Goal: Task Accomplishment & Management: Use online tool/utility

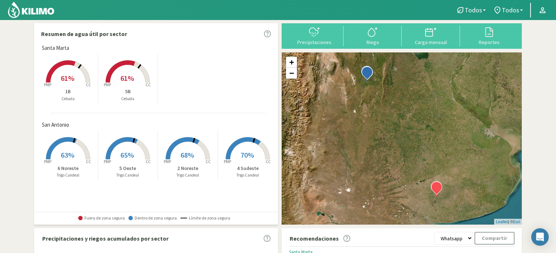
click at [63, 147] on rect at bounding box center [68, 160] width 58 height 58
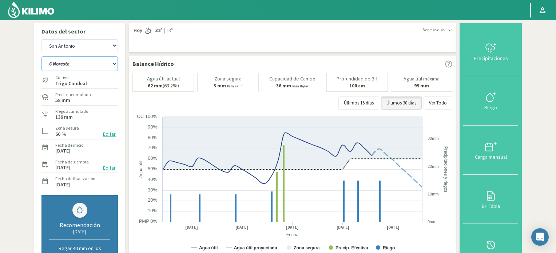
click at [105, 65] on select "2 Noreste 4 Sudeste 5 Oeste 6 Noreste" at bounding box center [79, 63] width 76 height 15
select select "0: Object"
click at [41, 56] on select "2 Noreste 4 Sudeste 5 Oeste 6 Noreste" at bounding box center [79, 63] width 76 height 15
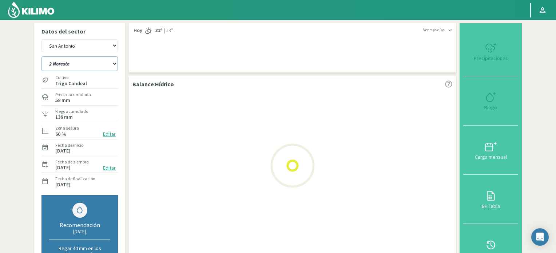
select select "2: Object"
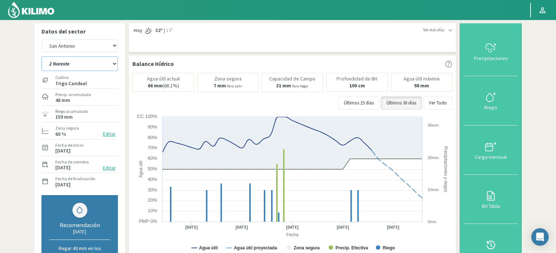
click at [92, 64] on select "2 Noreste 4 Sudeste 5 Oeste 6 Noreste" at bounding box center [79, 63] width 76 height 15
select select "5: Object"
click at [41, 56] on select "2 Noreste 4 Sudeste 5 Oeste 6 Noreste" at bounding box center [79, 63] width 76 height 15
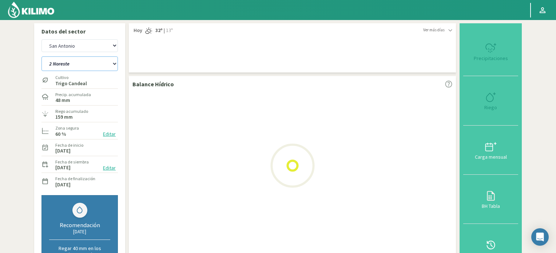
select select "4: Object"
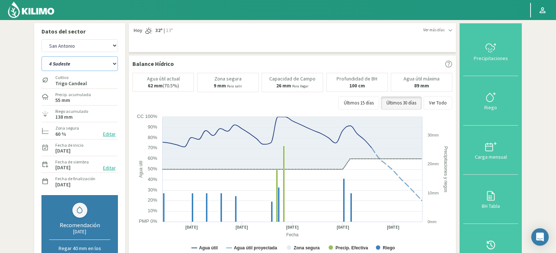
drag, startPoint x: 100, startPoint y: 63, endPoint x: 99, endPoint y: 67, distance: 4.9
click at [100, 63] on select "2 Noreste 4 Sudeste 5 Oeste 6 Noreste" at bounding box center [79, 63] width 76 height 15
click at [41, 56] on select "2 Noreste 4 Sudeste 5 Oeste 6 Noreste" at bounding box center [79, 63] width 76 height 15
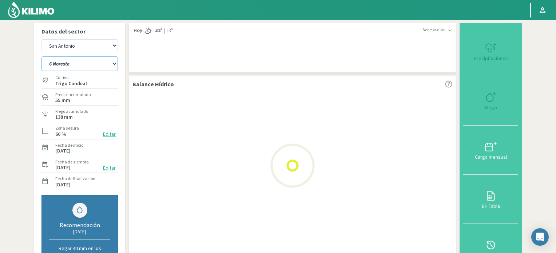
select select "9: Object"
select select "6: Object"
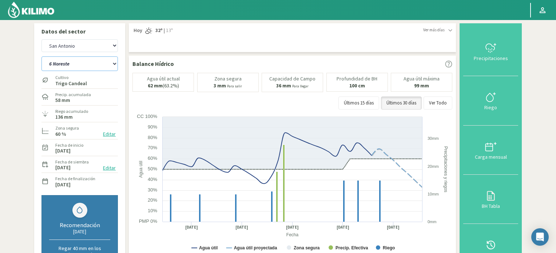
click at [98, 64] on select "2 Noreste 4 Sudeste 5 Oeste 6 Noreste" at bounding box center [79, 63] width 76 height 15
select select "14: Object"
click at [41, 56] on select "2 Noreste 4 Sudeste 5 Oeste 6 Noreste" at bounding box center [79, 63] width 76 height 15
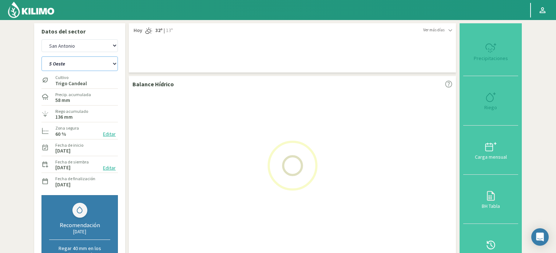
select select "8: Object"
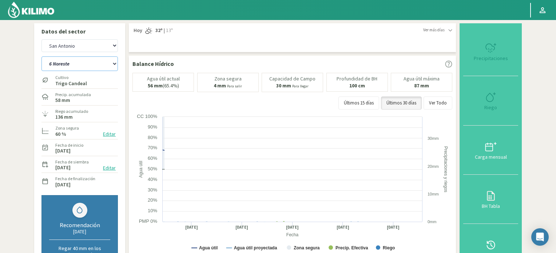
select select "18: Object"
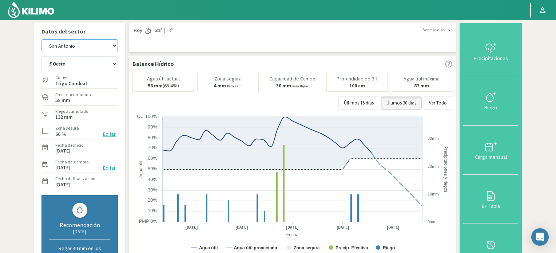
click at [105, 45] on select "San Antonio [GEOGRAPHIC_DATA][PERSON_NAME]" at bounding box center [79, 45] width 76 height 13
select select "9: Object"
click at [41, 39] on select "San Antonio [GEOGRAPHIC_DATA][PERSON_NAME]" at bounding box center [79, 45] width 76 height 13
click at [96, 65] on select "2 Noreste 4 Sudeste 5 Oeste 6 Noreste" at bounding box center [79, 63] width 76 height 15
select select "16: Object"
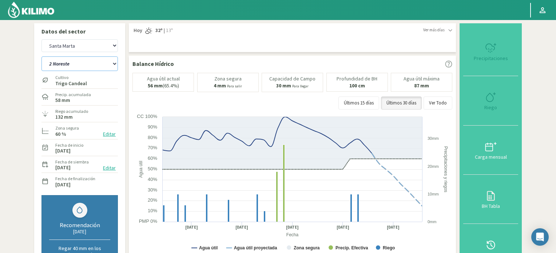
click at [41, 56] on select "2 Noreste 4 Sudeste 5 Oeste 6 Noreste" at bounding box center [79, 63] width 76 height 15
select select "11: Object"
select select "20: Object"
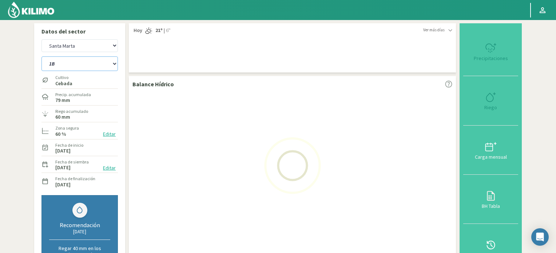
select select "13: Object"
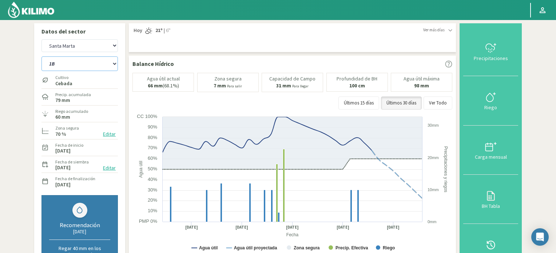
click at [108, 59] on select "1B 5B" at bounding box center [79, 63] width 76 height 15
select select "23: Object"
click at [41, 56] on select "1B 5B" at bounding box center [79, 63] width 76 height 15
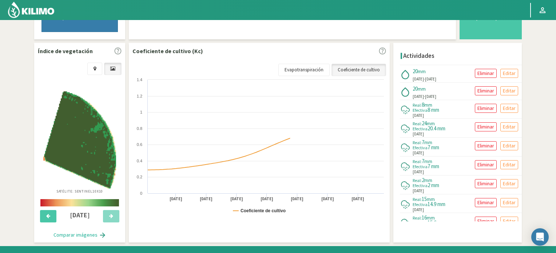
select select "15: Object"
select select "25: Object"
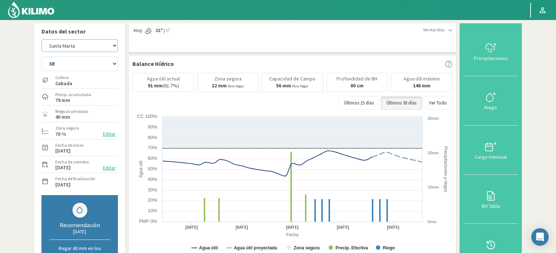
click at [97, 48] on select "San Antonio [GEOGRAPHIC_DATA][PERSON_NAME]" at bounding box center [79, 45] width 76 height 13
click at [41, 39] on select "San Antonio [GEOGRAPHIC_DATA][PERSON_NAME]" at bounding box center [79, 45] width 76 height 13
select select "16: Object"
select select "26: Object"
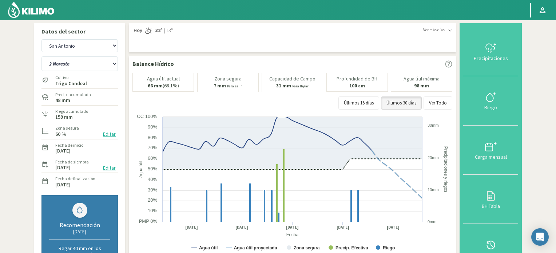
click at [112, 136] on button "Editar" at bounding box center [109, 134] width 17 height 8
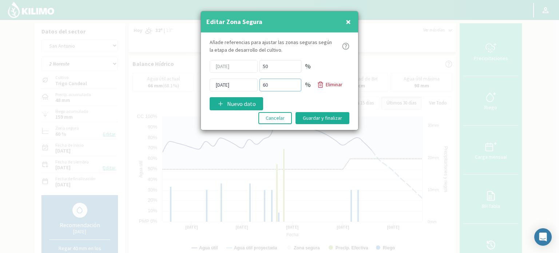
click at [276, 86] on input "60" at bounding box center [280, 85] width 42 height 13
type input "6"
type input "70"
click at [324, 117] on button "Guardar y finalizar" at bounding box center [322, 118] width 54 height 12
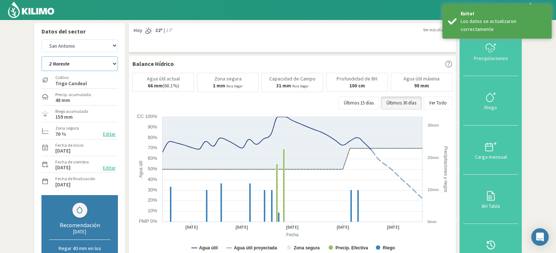
click at [96, 66] on select "2 Noreste 4 Sudeste 5 Oeste 6 Noreste" at bounding box center [79, 63] width 76 height 15
click at [41, 56] on select "2 Noreste 4 Sudeste 5 Oeste 6 Noreste" at bounding box center [79, 63] width 76 height 15
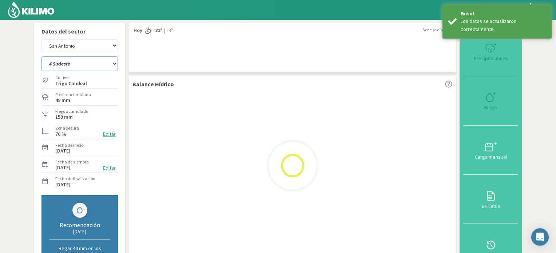
select select "26: Object"
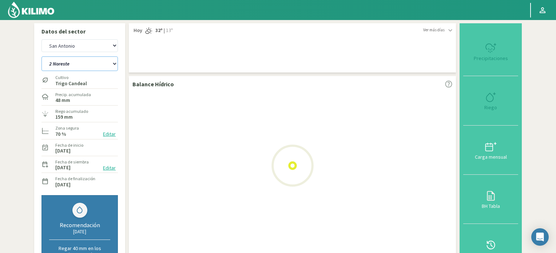
select select "18: Object"
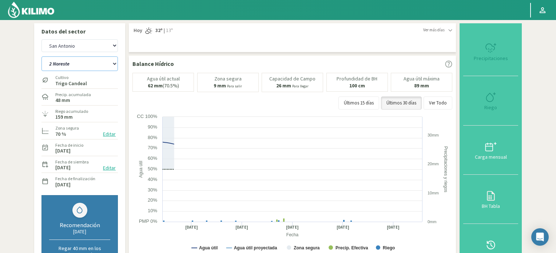
select select "31: Object"
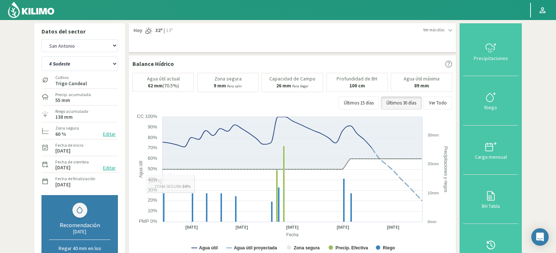
click at [112, 133] on button "Editar" at bounding box center [109, 134] width 17 height 8
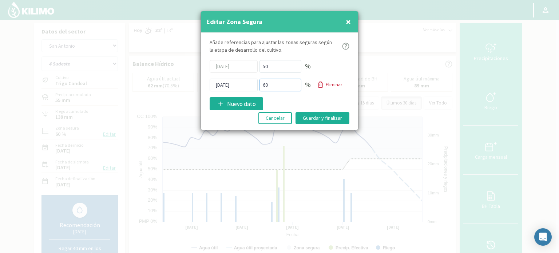
click at [280, 85] on input "60" at bounding box center [280, 85] width 42 height 13
type input "6"
type input "70"
click at [328, 116] on button "Guardar y finalizar" at bounding box center [322, 118] width 54 height 12
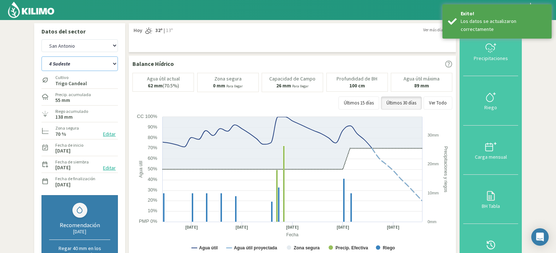
click at [94, 66] on select "2 Noreste 4 Sudeste 5 Oeste 6 Noreste" at bounding box center [79, 63] width 76 height 15
click at [41, 56] on select "2 Noreste 4 Sudeste 5 Oeste 6 Noreste" at bounding box center [79, 63] width 76 height 15
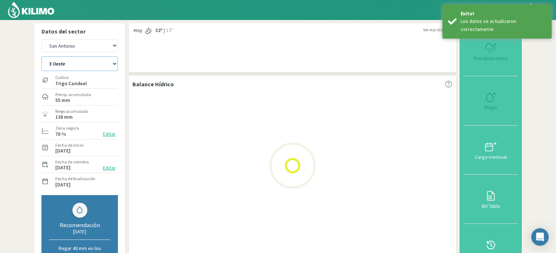
select select "31: Object"
select select "20: Object"
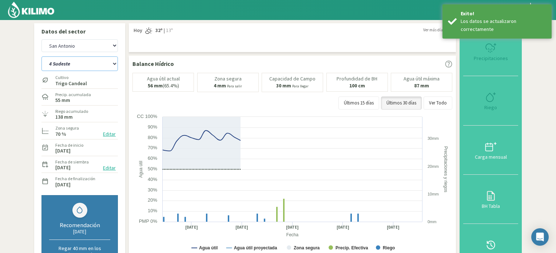
select select "36: Object"
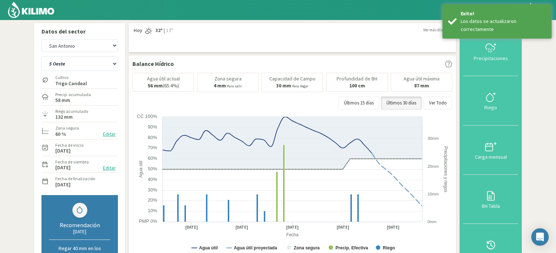
click at [111, 138] on button "Editar" at bounding box center [109, 134] width 17 height 8
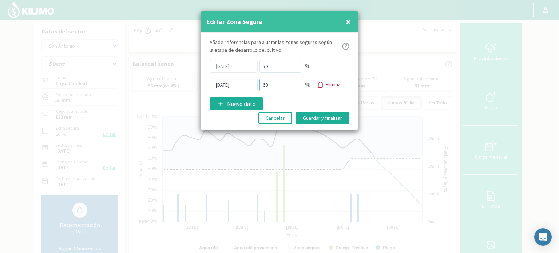
click at [278, 87] on input "60" at bounding box center [280, 85] width 42 height 13
type input "6"
type input "70"
click at [316, 113] on button "Guardar y finalizar" at bounding box center [322, 118] width 54 height 12
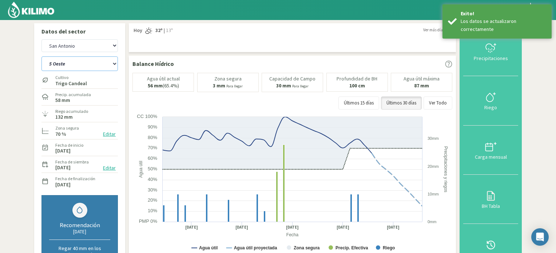
click at [87, 67] on select "2 Noreste 4 Sudeste 5 Oeste 6 Noreste" at bounding box center [79, 63] width 76 height 15
click at [41, 56] on select "2 Noreste 4 Sudeste 5 Oeste 6 Noreste" at bounding box center [79, 63] width 76 height 15
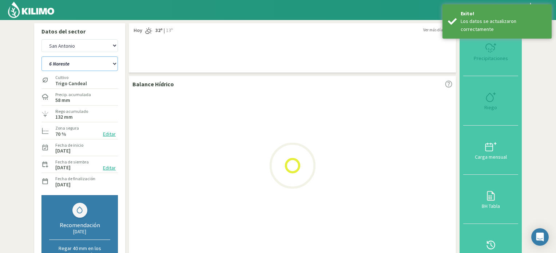
select select "36: Object"
select select "22: Object"
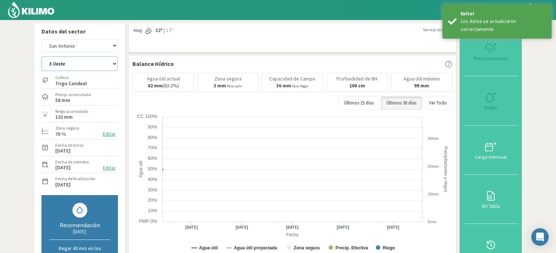
select select "41: Object"
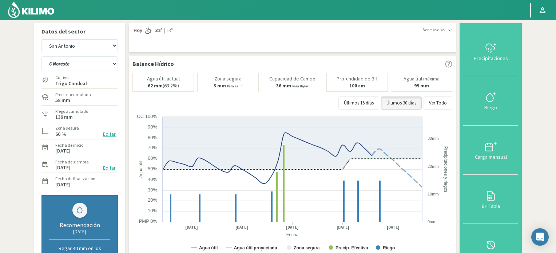
click at [111, 138] on button "Editar" at bounding box center [109, 134] width 17 height 8
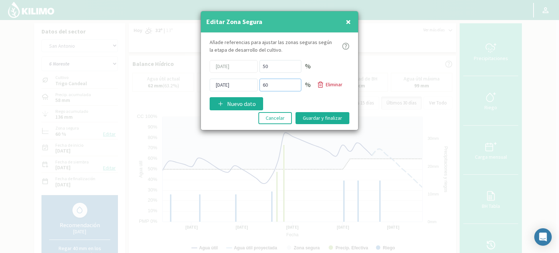
click at [285, 87] on input "60" at bounding box center [280, 85] width 42 height 13
type input "6"
type input "70"
click at [327, 119] on button "Guardar y finalizar" at bounding box center [322, 118] width 54 height 12
